Goal: Task Accomplishment & Management: Use online tool/utility

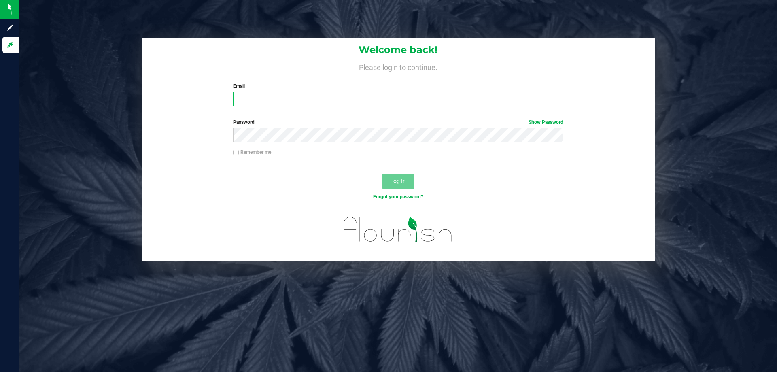
click at [319, 100] on input "Email" at bounding box center [398, 99] width 330 height 15
type input "asainthilaire@liveparallel.com"
click at [382, 174] on button "Log In" at bounding box center [398, 181] width 32 height 15
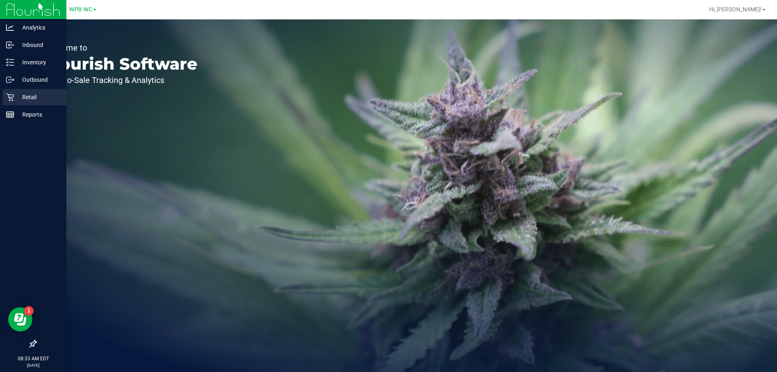
click at [23, 103] on div "Retail" at bounding box center [34, 97] width 64 height 16
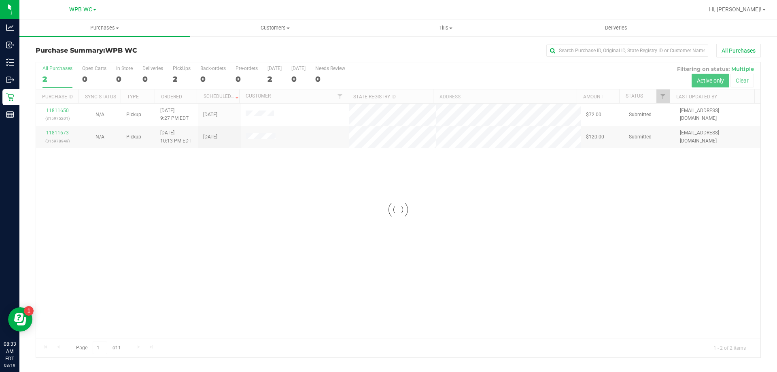
click at [286, 227] on div "Loading... 11811650 (315975201) N/A Pickup 8/18/2025 9:27 PM EDT 8/19/2025 $72.…" at bounding box center [398, 221] width 725 height 234
click at [450, 30] on span "Tills" at bounding box center [446, 27] width 170 height 7
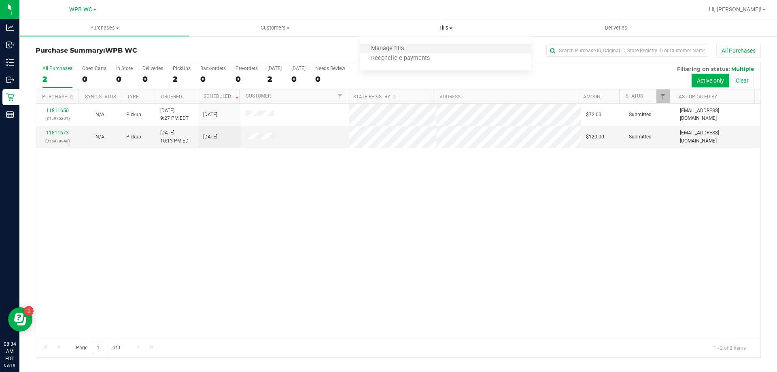
click at [393, 53] on li "Manage tills" at bounding box center [445, 49] width 170 height 10
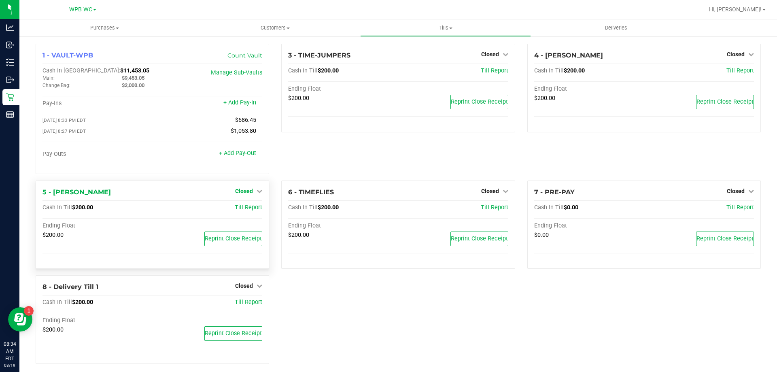
click at [253, 193] on link "Closed" at bounding box center [248, 191] width 27 height 6
click at [244, 206] on link "Open Till" at bounding box center [243, 207] width 21 height 6
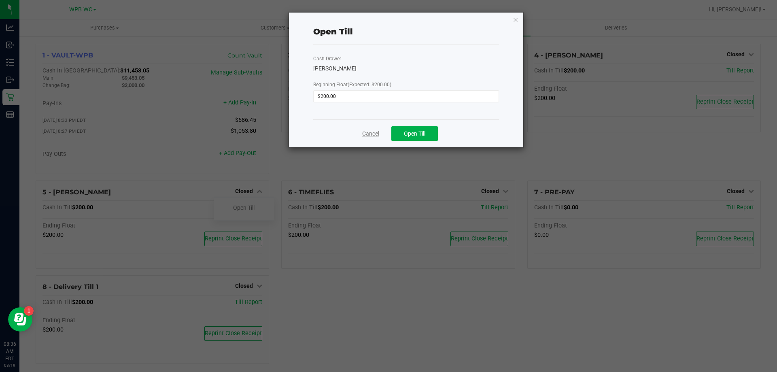
click at [365, 133] on link "Cancel" at bounding box center [370, 134] width 17 height 8
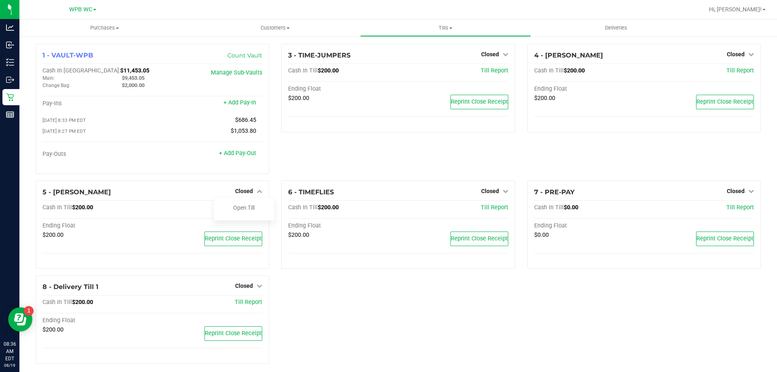
click at [378, 145] on div "3 - TIME-JUMPERS Closed Open Till Cash In Till $200.00 Till Report Ending Float…" at bounding box center [398, 112] width 246 height 137
click at [243, 211] on link "Open Till" at bounding box center [243, 207] width 21 height 6
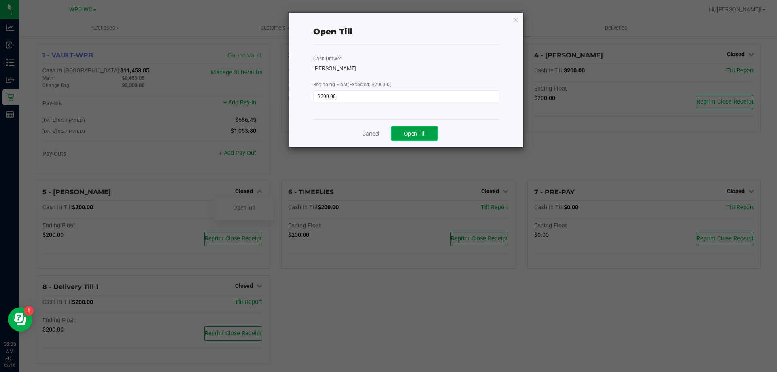
click at [420, 130] on span "Open Till" at bounding box center [414, 133] width 21 height 6
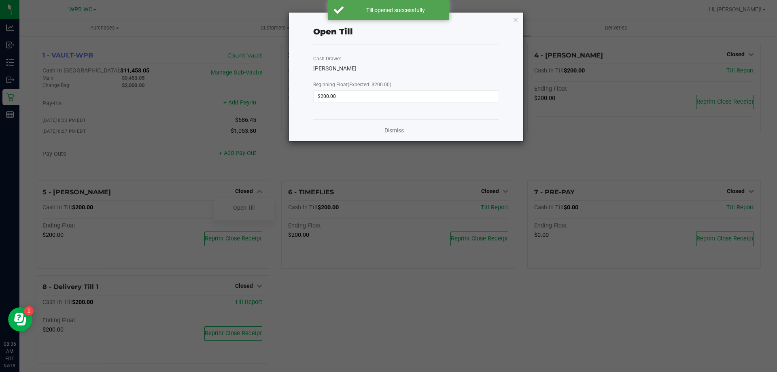
click at [402, 131] on link "Dismiss" at bounding box center [394, 130] width 19 height 8
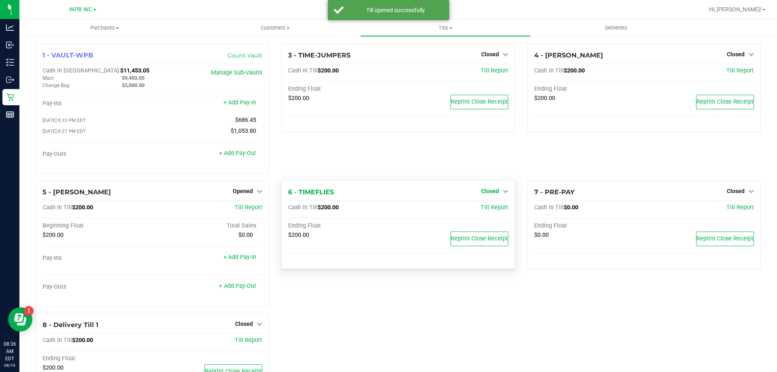
click at [482, 193] on span "Closed" at bounding box center [490, 191] width 18 height 6
click at [489, 209] on link "Open Till" at bounding box center [489, 207] width 21 height 6
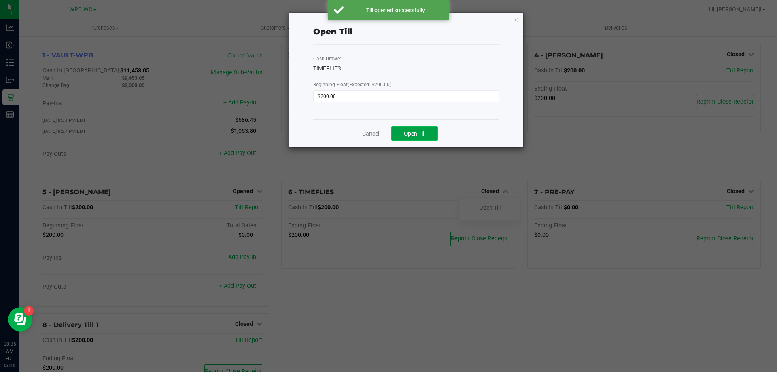
click at [413, 133] on span "Open Till" at bounding box center [414, 133] width 21 height 6
click at [364, 134] on link "Cancel" at bounding box center [367, 134] width 17 height 8
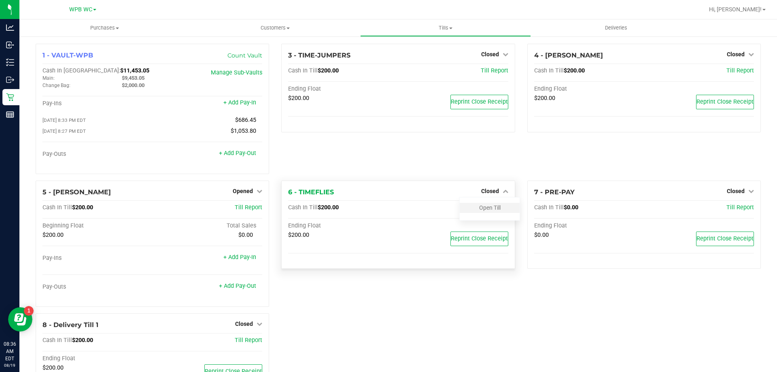
click at [472, 213] on div "Open Till" at bounding box center [490, 208] width 60 height 10
click at [472, 206] on div "Open Till" at bounding box center [490, 208] width 60 height 10
click at [484, 210] on link "Open Till" at bounding box center [489, 207] width 21 height 6
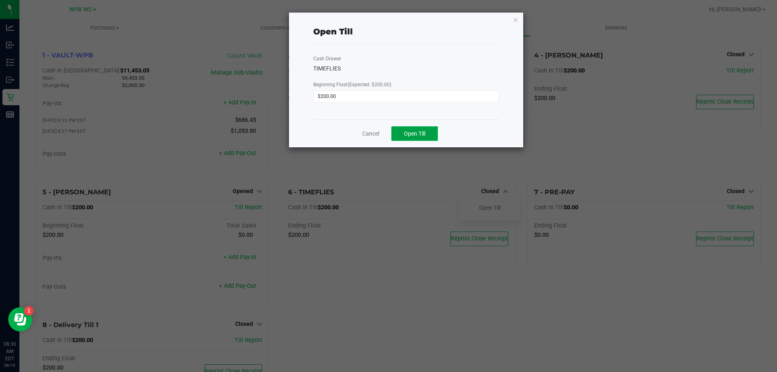
click at [421, 128] on button "Open Till" at bounding box center [414, 133] width 47 height 15
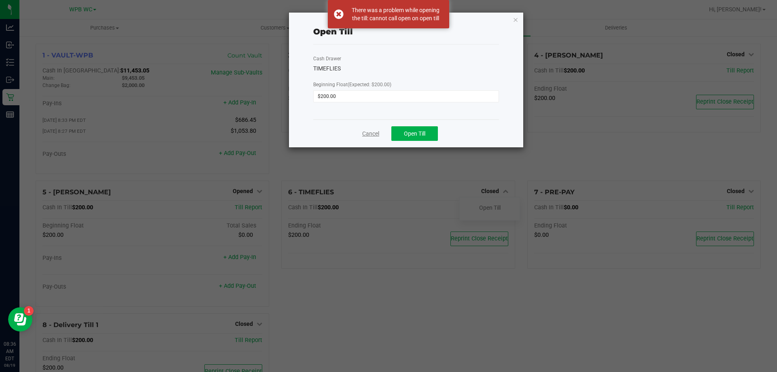
click at [372, 137] on link "Cancel" at bounding box center [370, 134] width 17 height 8
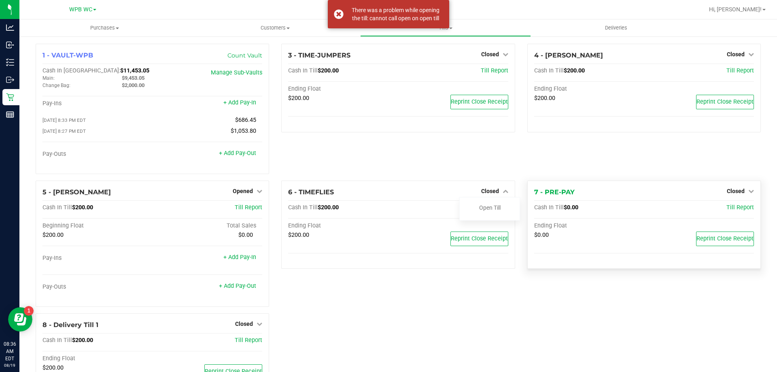
click at [738, 196] on div "Closed" at bounding box center [740, 191] width 27 height 10
click at [731, 193] on span "Closed" at bounding box center [736, 191] width 18 height 6
click at [727, 208] on link "Open Till" at bounding box center [735, 207] width 21 height 6
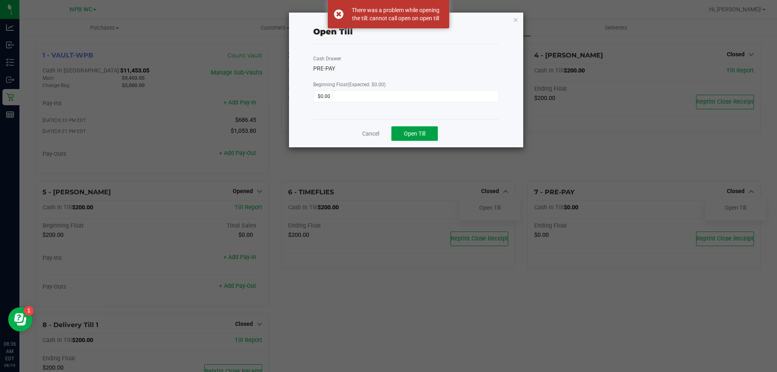
click at [415, 135] on span "Open Till" at bounding box center [414, 133] width 21 height 6
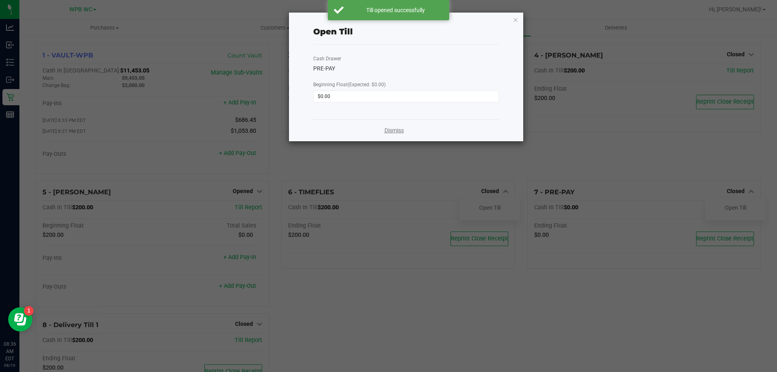
click at [389, 131] on link "Dismiss" at bounding box center [394, 130] width 19 height 8
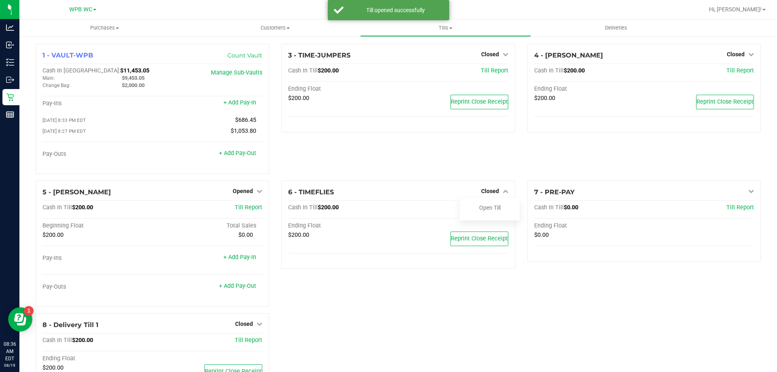
click at [379, 161] on div "3 - TIME-JUMPERS Closed Open Till Cash In Till $200.00 Till Report Ending Float…" at bounding box center [398, 112] width 246 height 137
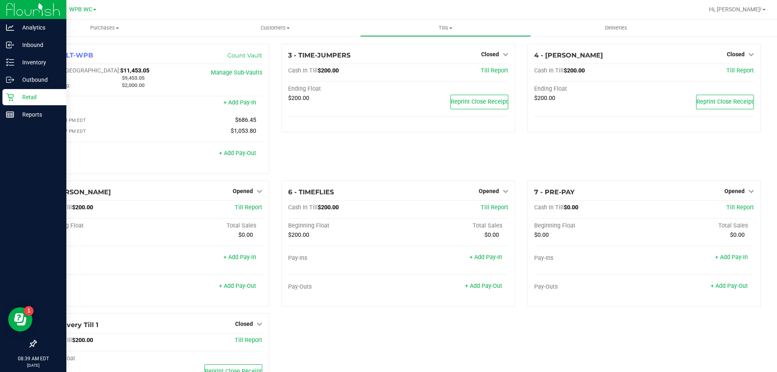
click at [17, 96] on p "Retail" at bounding box center [38, 97] width 49 height 10
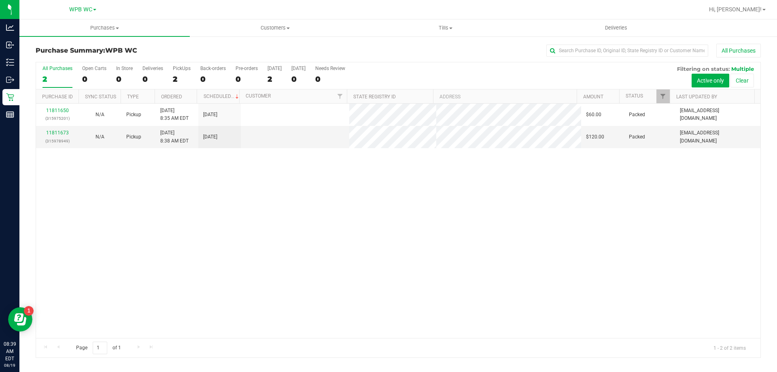
click at [268, 191] on div "11811650 (315975201) N/A Pickup [DATE] 8:35 AM EDT 8/19/2025 $60.00 Packed [EMA…" at bounding box center [398, 221] width 725 height 234
